Goal: Use online tool/utility: Utilize a website feature to perform a specific function

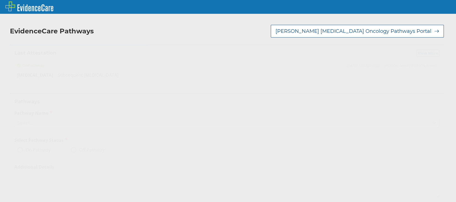
click at [432, 121] on icon at bounding box center [435, 123] width 6 height 6
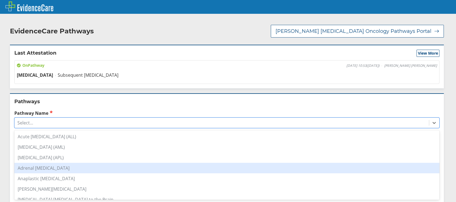
scroll to position [83, 0]
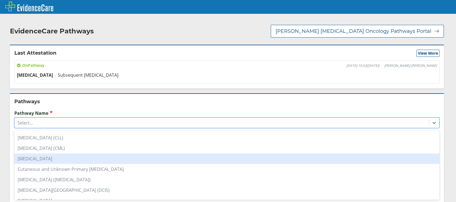
drag, startPoint x: 39, startPoint y: 160, endPoint x: 42, endPoint y: 161, distance: 2.8
click at [40, 161] on div "[MEDICAL_DATA]" at bounding box center [226, 158] width 425 height 10
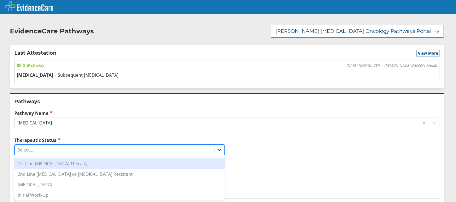
click at [217, 151] on icon at bounding box center [220, 150] width 6 height 6
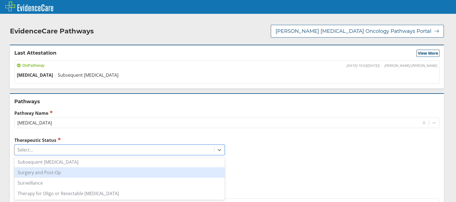
scroll to position [0, 0]
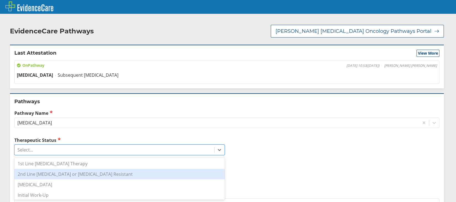
click at [64, 175] on div "2nd Line [MEDICAL_DATA] or [MEDICAL_DATA] Resistant" at bounding box center [119, 174] width 210 height 10
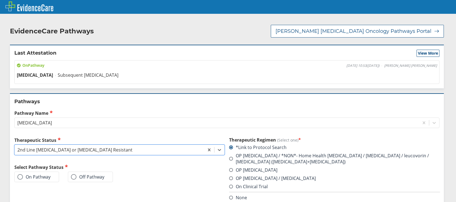
click at [22, 175] on span at bounding box center [20, 177] width 6 height 6
click at [0, 0] on input "On Pathway" at bounding box center [0, 0] width 0 height 0
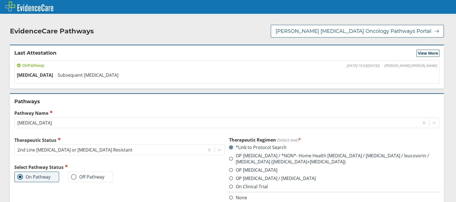
scroll to position [84, 0]
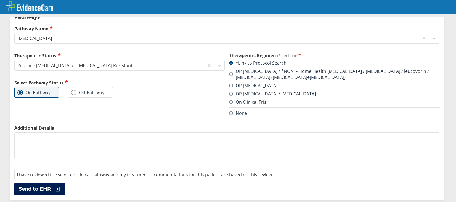
click at [42, 188] on span "Send to EHR" at bounding box center [35, 189] width 32 height 7
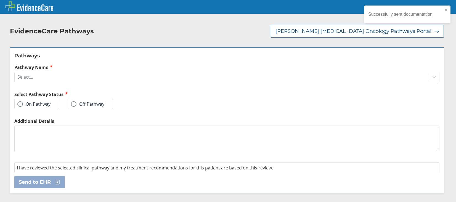
scroll to position [0, 0]
